Goal: Transaction & Acquisition: Purchase product/service

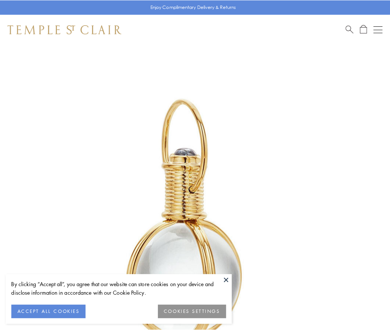
scroll to position [194, 0]
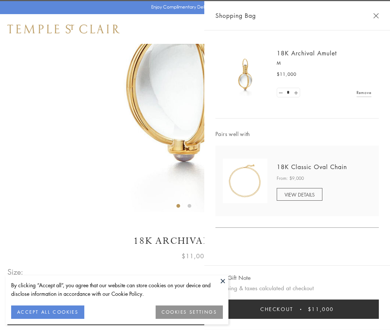
click at [297, 309] on button "Checkout $11,000" at bounding box center [298, 309] width 164 height 19
